Goal: Communication & Community: Answer question/provide support

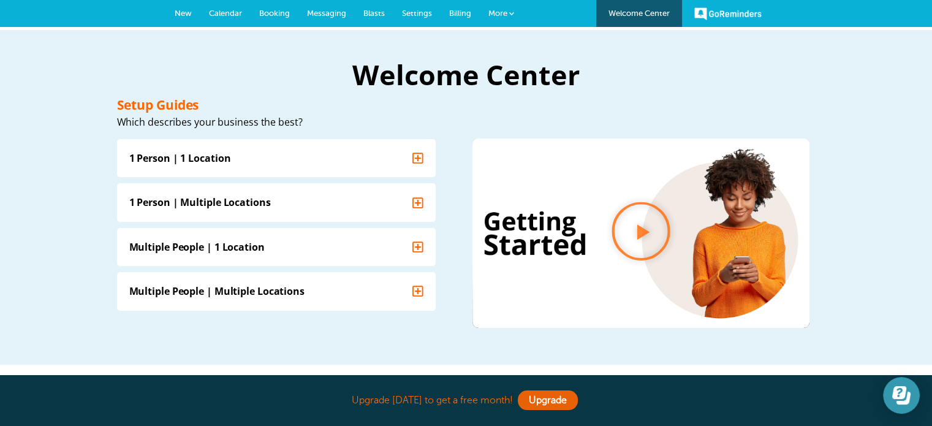
click at [905, 396] on icon "Open Learn | Contact Us" at bounding box center [899, 392] width 14 height 13
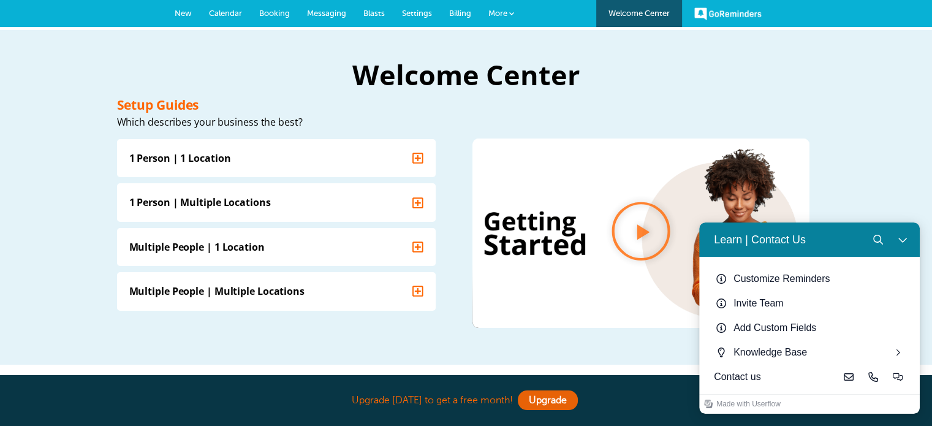
click at [770, 379] on div "Contact us" at bounding box center [775, 376] width 123 height 15
drag, startPoint x: 745, startPoint y: 379, endPoint x: 895, endPoint y: 377, distance: 149.5
click at [895, 377] on icon "Live-chat" at bounding box center [897, 377] width 10 height 8
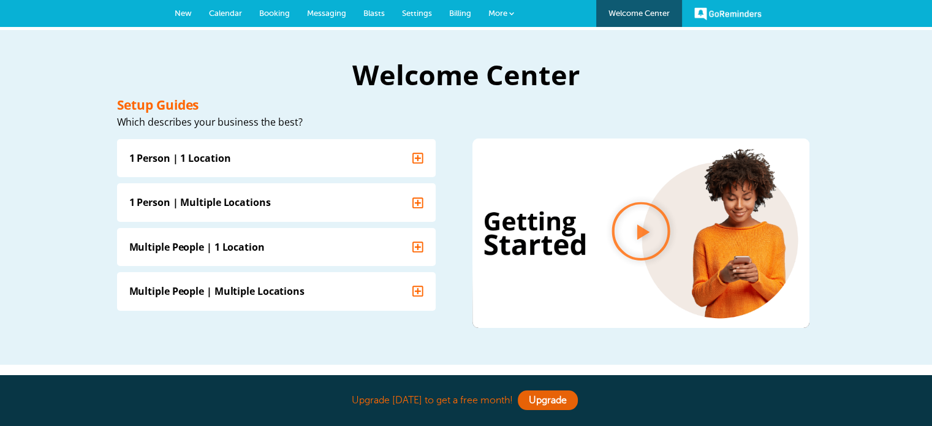
click at [698, 2] on link "GoReminders" at bounding box center [727, 13] width 67 height 27
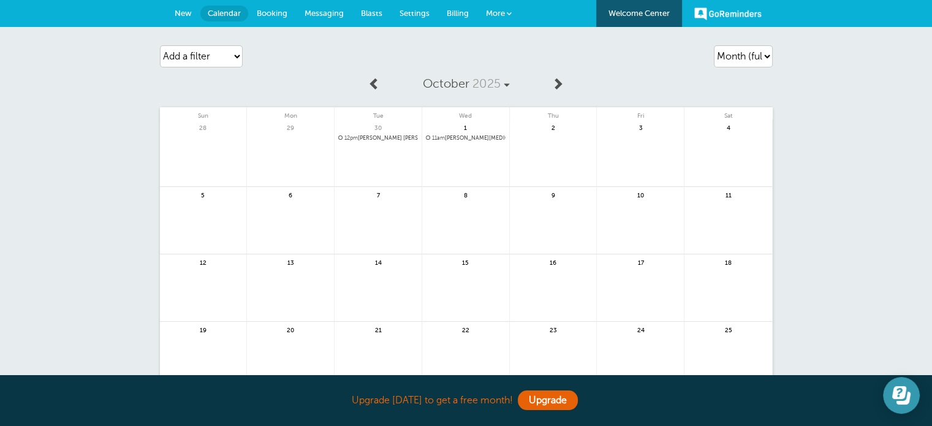
click at [889, 393] on button "Open Learn | Contact Us" at bounding box center [901, 395] width 37 height 37
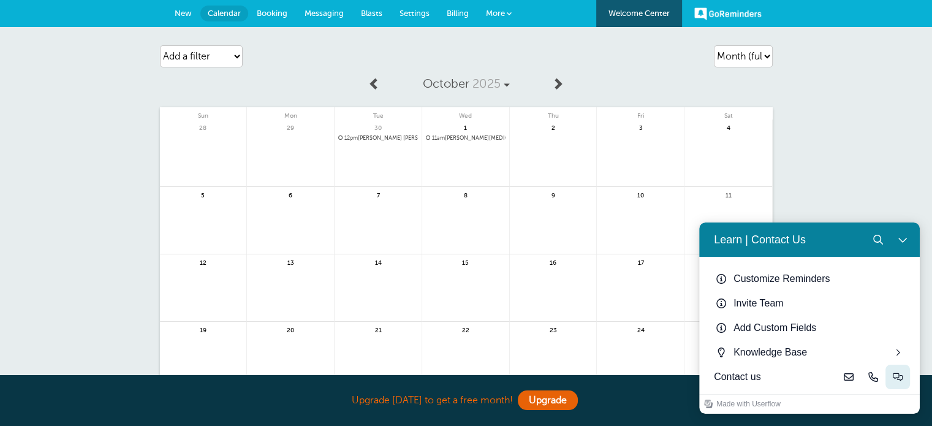
click at [892, 377] on icon "Live-chat" at bounding box center [897, 377] width 10 height 8
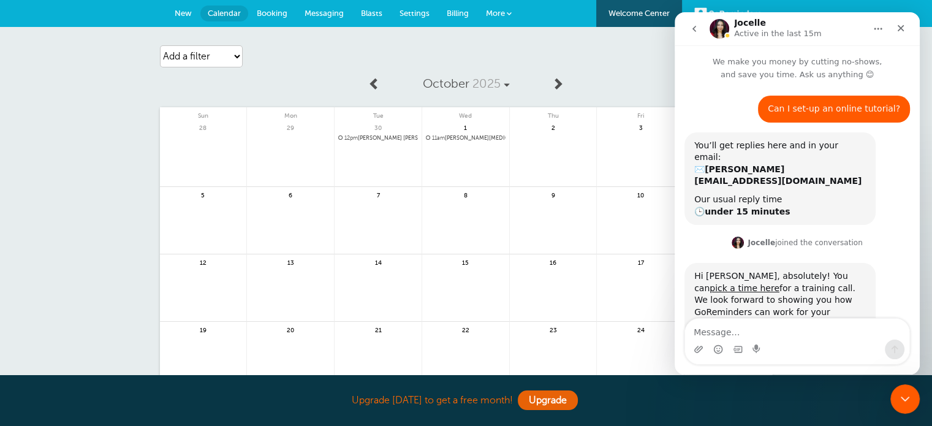
scroll to position [1, 0]
click at [777, 339] on textarea "Message…" at bounding box center [797, 329] width 224 height 21
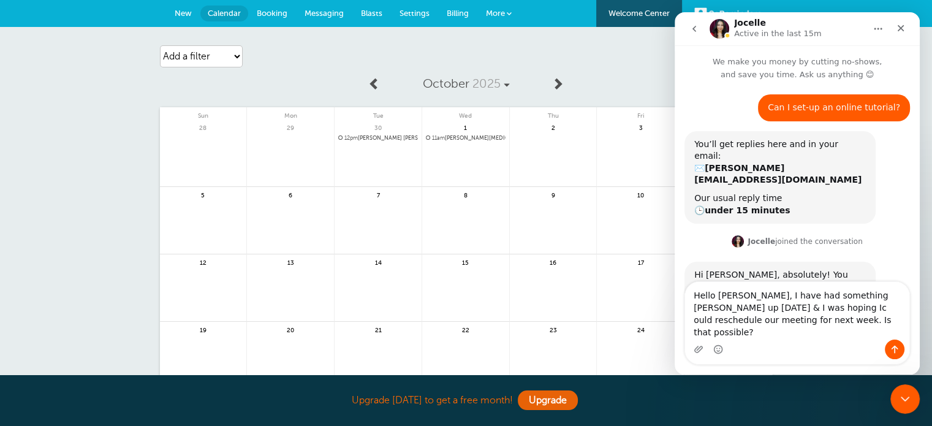
click at [741, 321] on textarea "Hello [PERSON_NAME], I have had something [PERSON_NAME] up [DATE] & I was hopin…" at bounding box center [797, 311] width 224 height 58
click at [837, 308] on textarea "Hello [PERSON_NAME], I have had something [PERSON_NAME] up [DATE] & I was hopin…" at bounding box center [797, 311] width 224 height 58
type textarea "Hello [PERSON_NAME], I have had something come up [DATE] & I was hoping I could…"
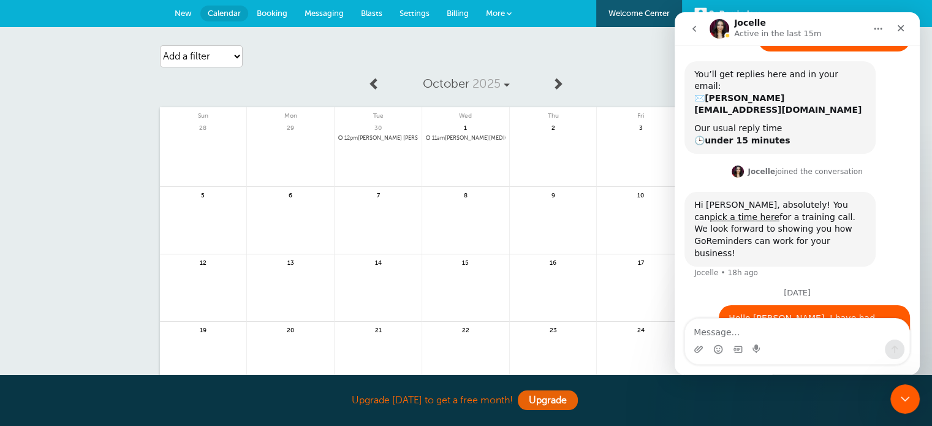
scroll to position [102, 0]
